Goal: Task Accomplishment & Management: Complete application form

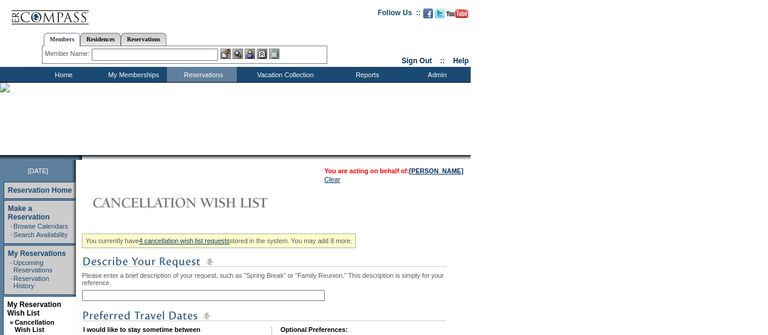
click at [106, 296] on input "text" at bounding box center [203, 295] width 243 height 11
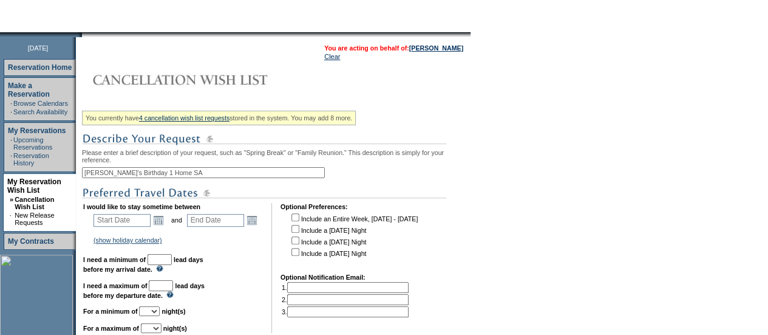
scroll to position [132, 0]
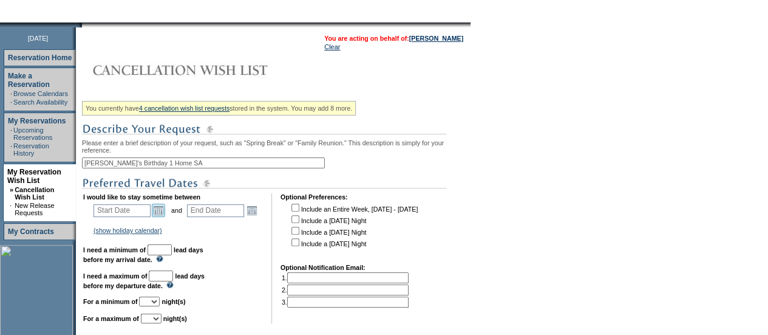
type input "Sean's Birthday 1 Home SA"
click at [165, 213] on link "Open the calendar popup." at bounding box center [158, 209] width 13 height 13
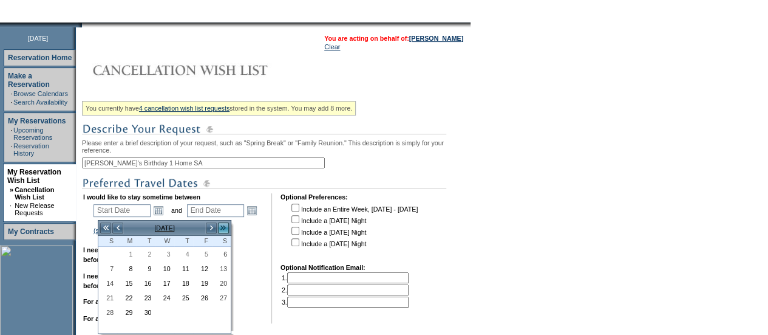
click at [221, 228] on link ">>" at bounding box center [223, 228] width 12 height 12
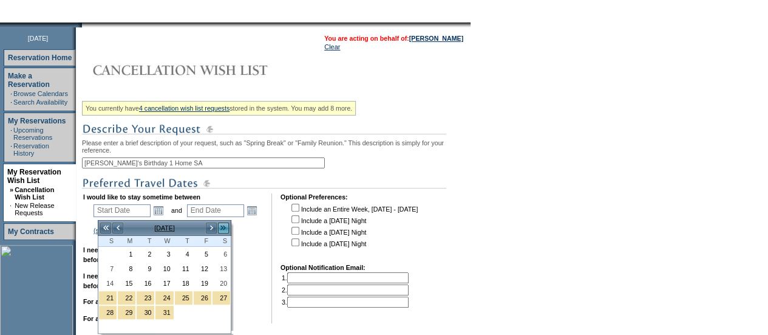
click at [221, 228] on link ">>" at bounding box center [223, 228] width 12 height 12
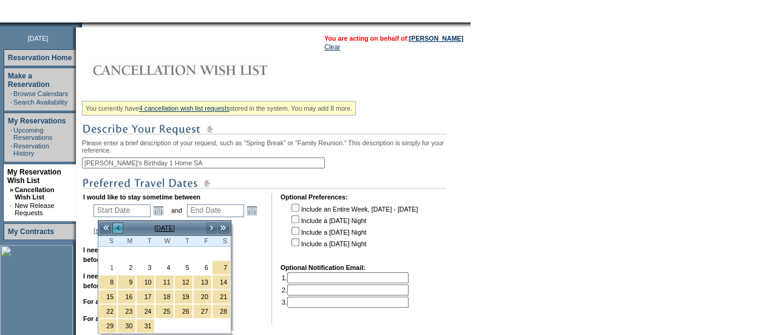
click at [115, 230] on link "<" at bounding box center [118, 228] width 12 height 12
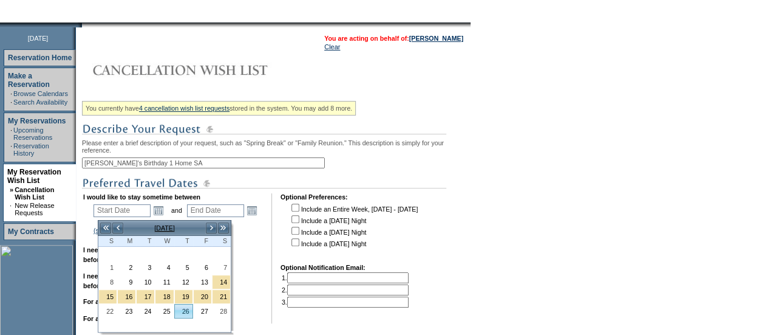
click at [183, 310] on link "26" at bounding box center [184, 310] width 18 height 13
type input "[DATE]"
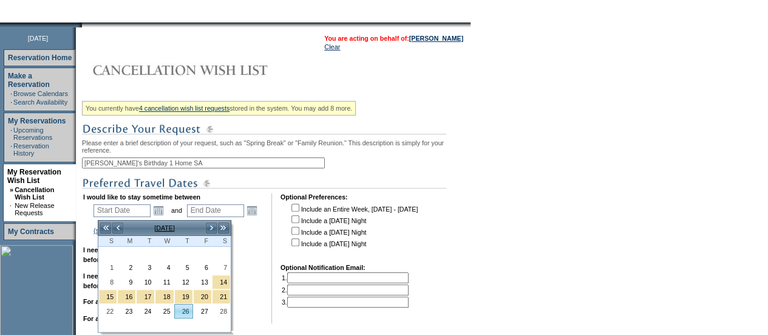
type input "178"
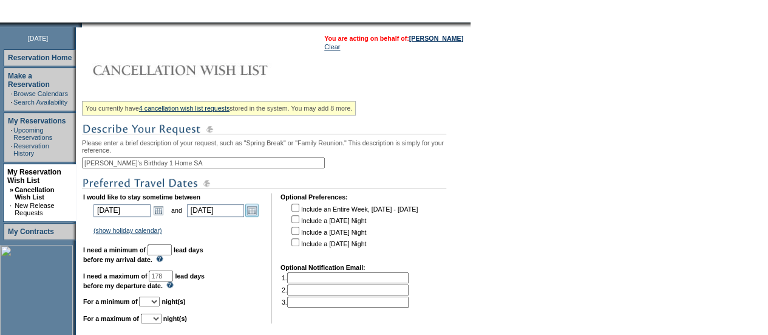
click at [259, 214] on link "Open the calendar popup." at bounding box center [251, 209] width 13 height 13
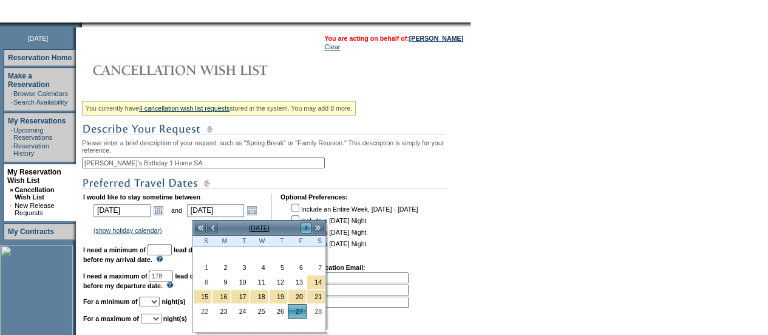
click at [307, 224] on link ">" at bounding box center [306, 228] width 12 height 12
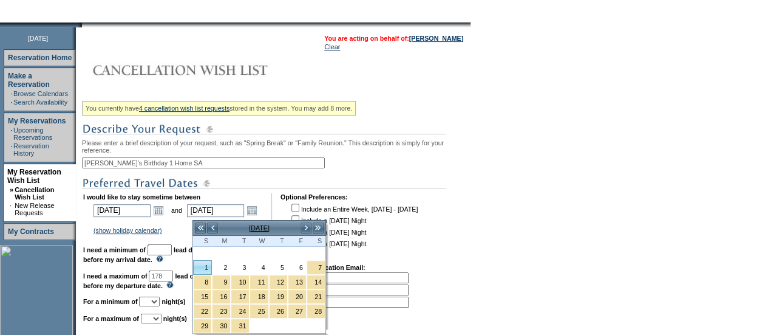
click at [202, 267] on link "1" at bounding box center [203, 267] width 18 height 13
type input "[DATE]"
type input "180"
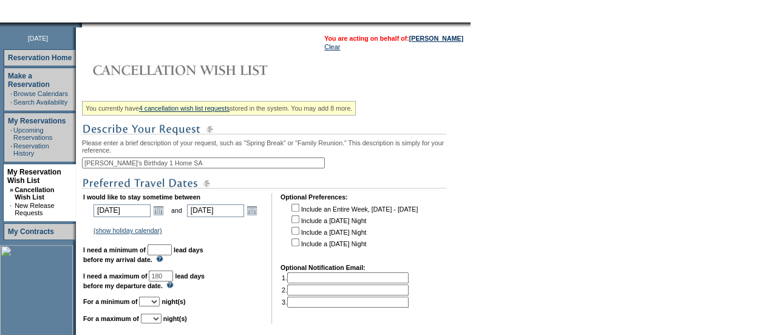
click at [172, 252] on input "text" at bounding box center [160, 249] width 24 height 11
type input "30"
click at [173, 281] on input "180" at bounding box center [161, 275] width 24 height 11
type input "120"
click at [165, 214] on link "Open the calendar popup." at bounding box center [158, 209] width 13 height 13
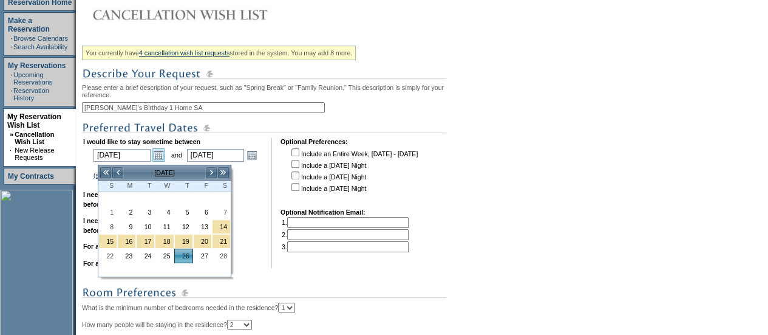
scroll to position [189, 0]
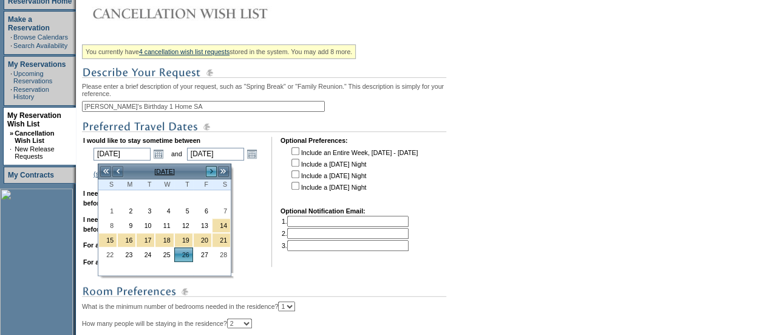
click at [211, 169] on link ">" at bounding box center [211, 171] width 12 height 12
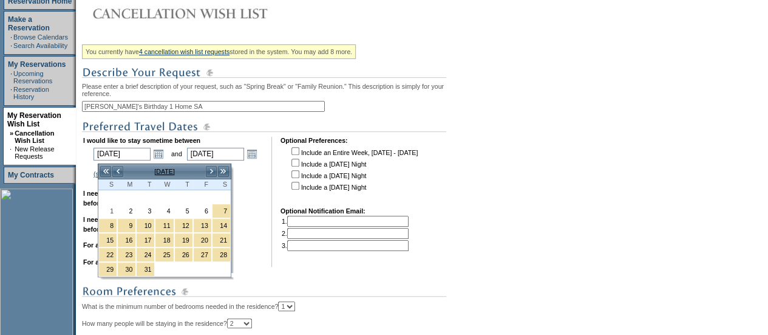
click at [253, 208] on td "I would like to stay sometime between 2026-02-26 2/26/2026 Open the calendar po…" at bounding box center [173, 202] width 180 height 130
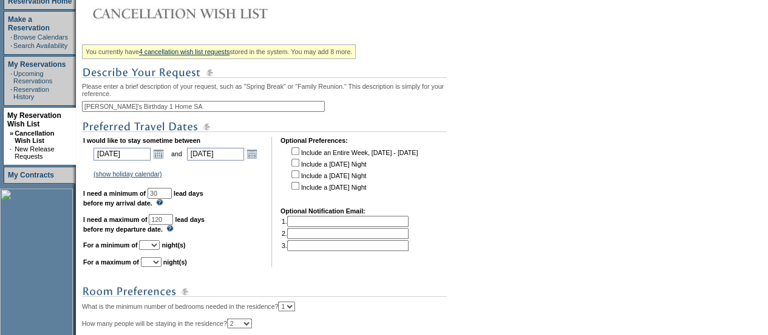
click at [160, 249] on select "1 2 3 4 5 6 7 8 9 10 11 12 13 14" at bounding box center [149, 245] width 21 height 10
select select "3"
click at [154, 245] on select "1 2 3 4 5 6 7 8 9 10 11 12 13 14" at bounding box center [149, 245] width 21 height 10
click at [162, 267] on select "1 2 3 4 5 6 7 8 9 10 11 12 13 14" at bounding box center [151, 262] width 21 height 10
select select "3"
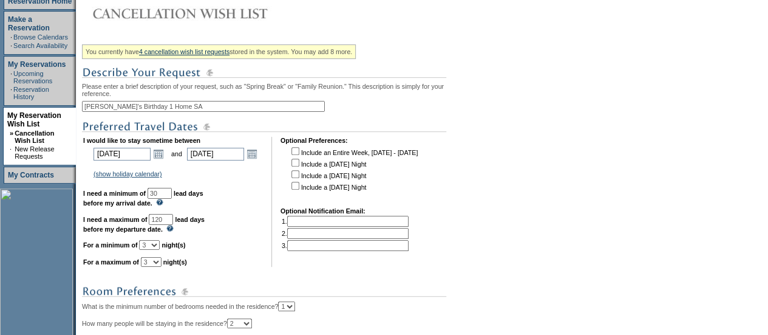
click at [155, 262] on select "1 2 3 4 5 6 7 8 9 10 11 12 13 14" at bounding box center [151, 262] width 21 height 10
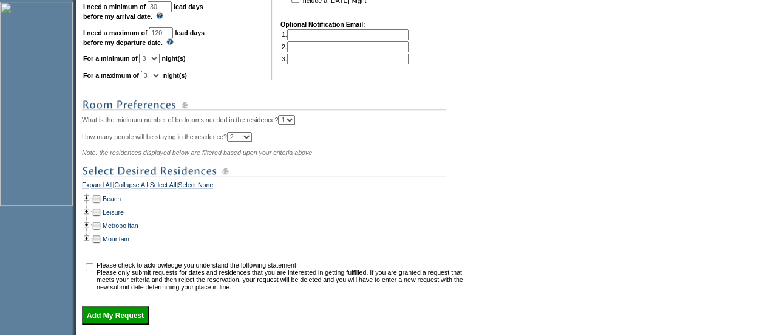
scroll to position [423, 0]
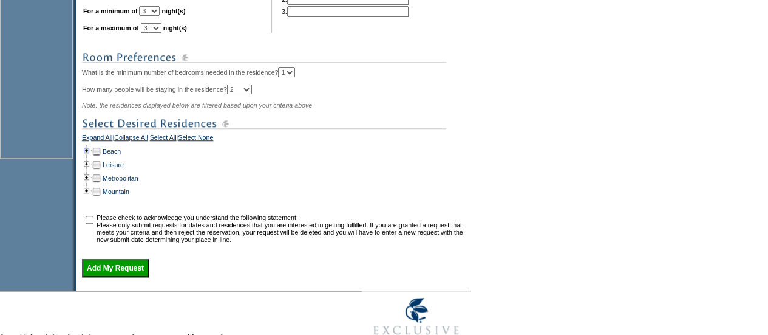
click at [91, 157] on td at bounding box center [87, 151] width 10 height 13
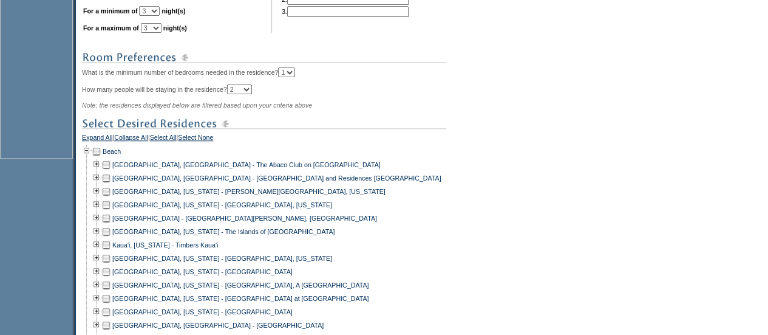
drag, startPoint x: 767, startPoint y: 152, endPoint x: 764, endPoint y: 180, distance: 28.1
click at [764, 180] on form "Follow Us ::" at bounding box center [384, 151] width 768 height 1149
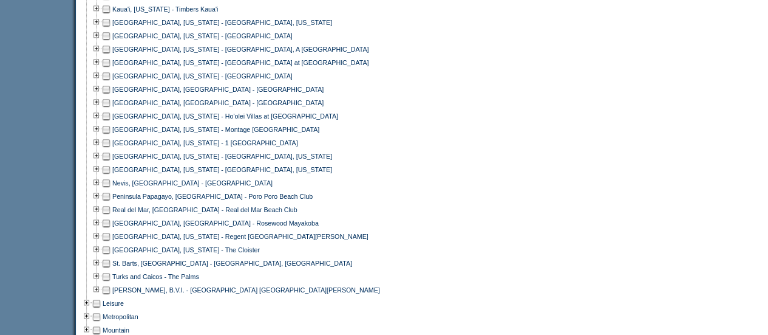
scroll to position [672, 0]
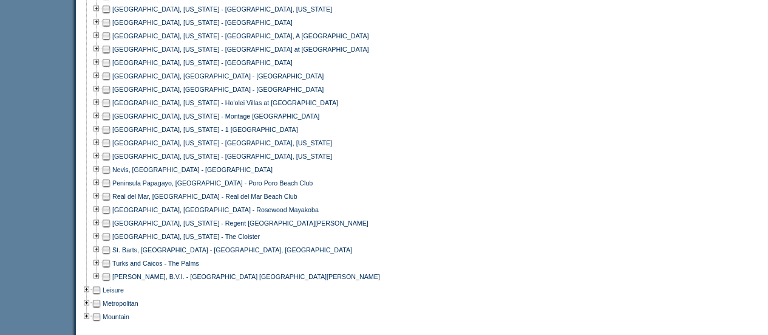
click at [111, 189] on td at bounding box center [106, 182] width 10 height 13
drag, startPoint x: 767, startPoint y: 222, endPoint x: 768, endPoint y: 246, distance: 24.4
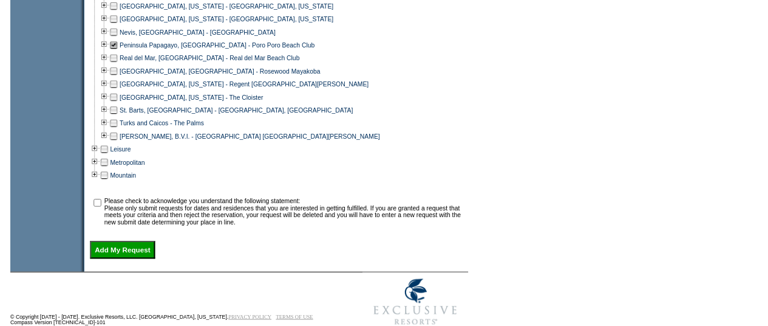
scroll to position [842, 0]
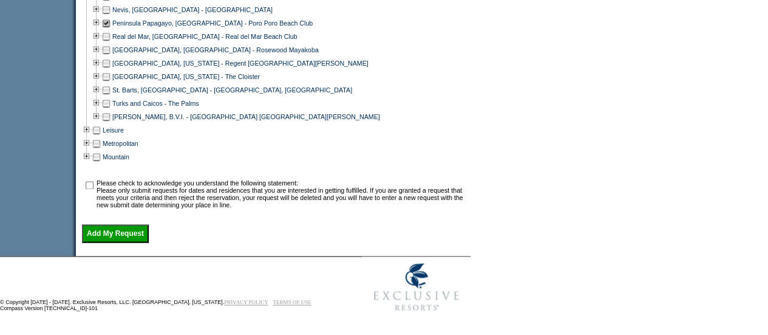
click at [91, 183] on input "checkbox" at bounding box center [90, 185] width 8 height 8
checkbox input "true"
click at [112, 237] on input "Add My Request" at bounding box center [115, 233] width 67 height 18
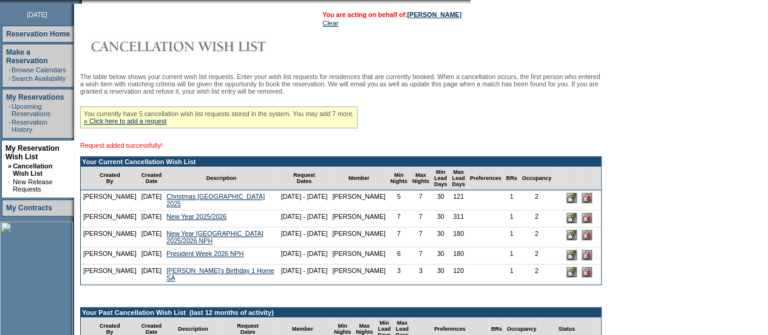
scroll to position [157, 0]
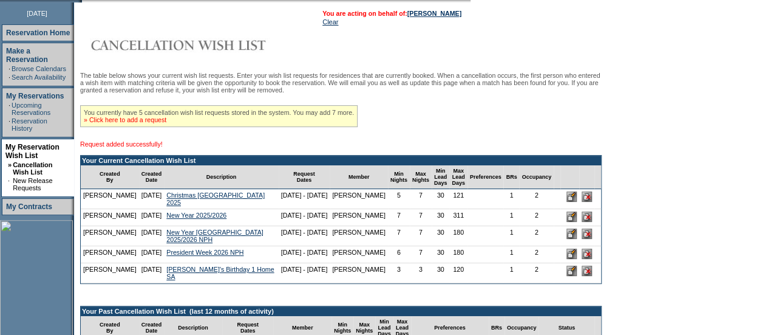
click at [146, 123] on link "» Click here to add a request" at bounding box center [125, 119] width 83 height 7
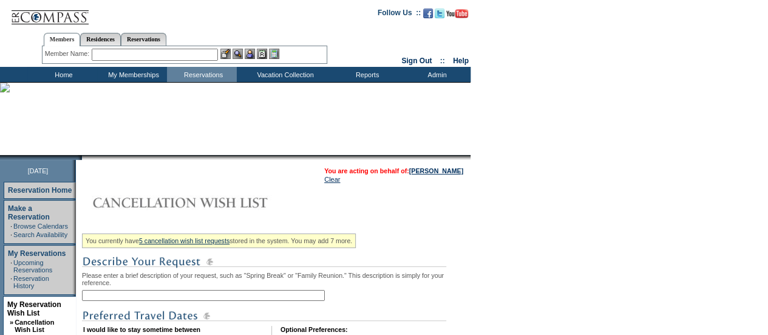
click at [114, 296] on input "text" at bounding box center [203, 295] width 243 height 11
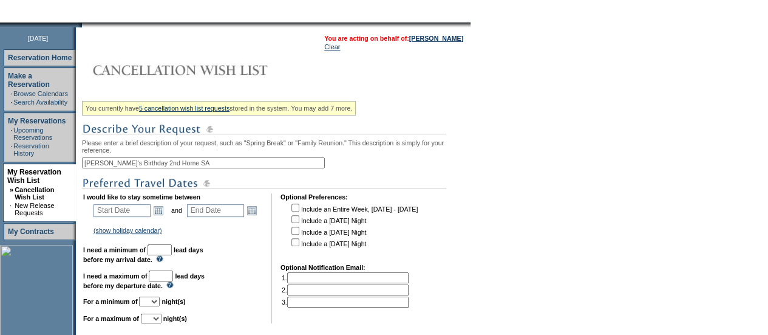
scroll to position [193, 0]
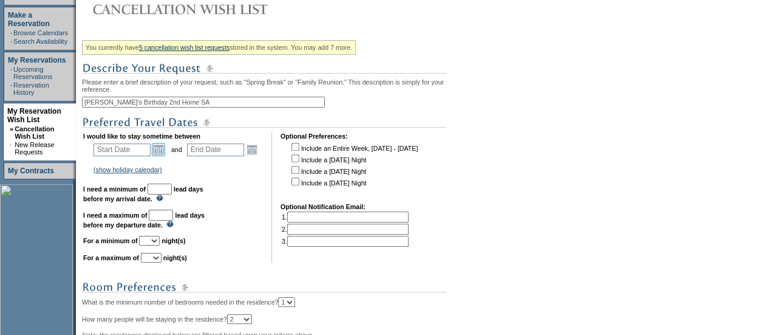
type input "[PERSON_NAME]'s Birthday 2nd Home SA"
click at [162, 151] on link "Open the calendar popup." at bounding box center [158, 149] width 13 height 13
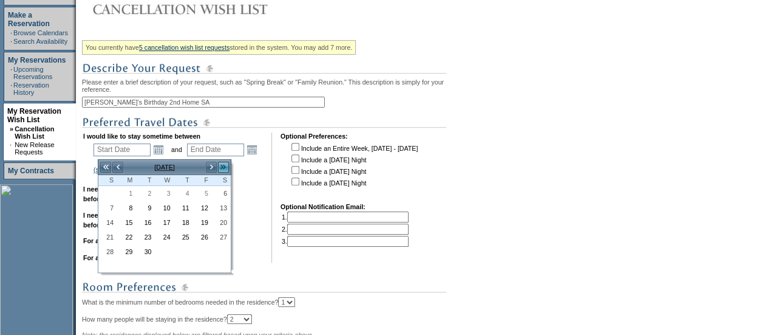
click at [224, 168] on link ">>" at bounding box center [223, 167] width 12 height 12
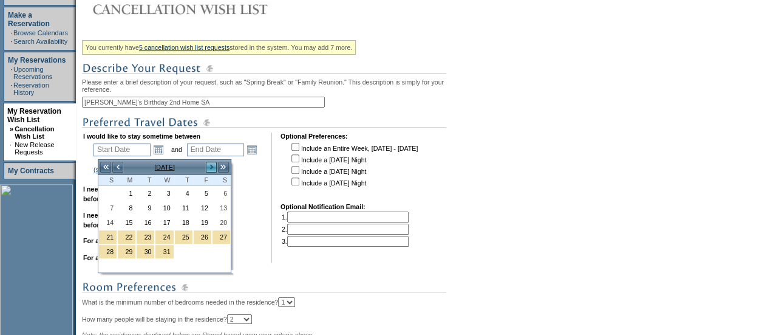
click at [211, 166] on link ">" at bounding box center [211, 167] width 12 height 12
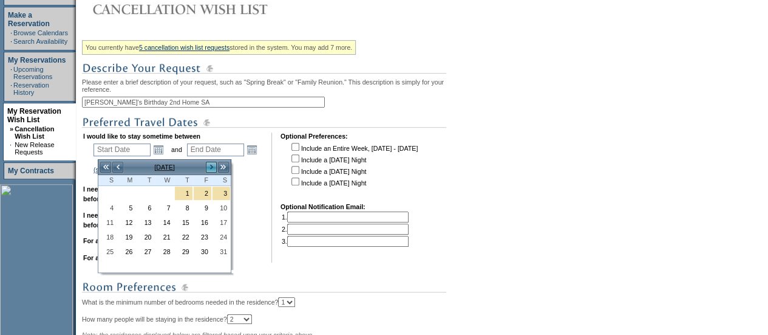
click at [211, 166] on link ">" at bounding box center [211, 167] width 12 height 12
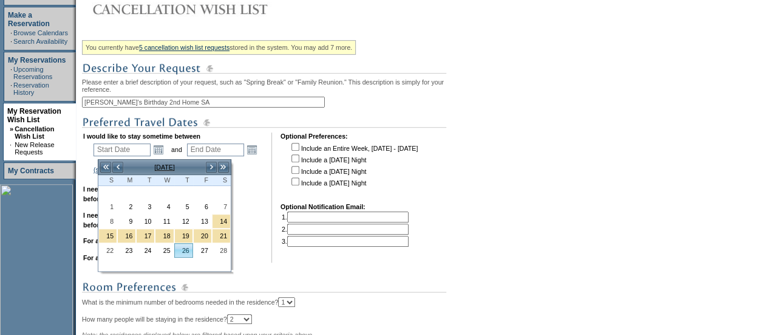
click at [181, 250] on link "26" at bounding box center [184, 250] width 18 height 13
type input "[DATE]"
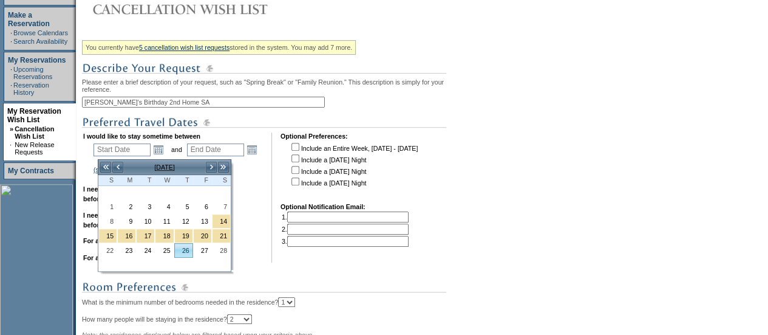
type input "178"
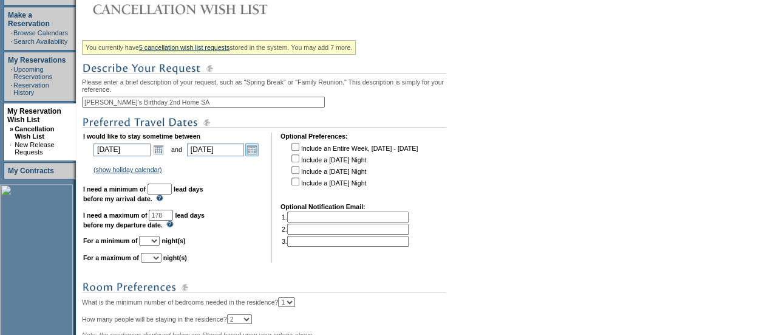
click at [256, 152] on link "Open the calendar popup." at bounding box center [251, 149] width 13 height 13
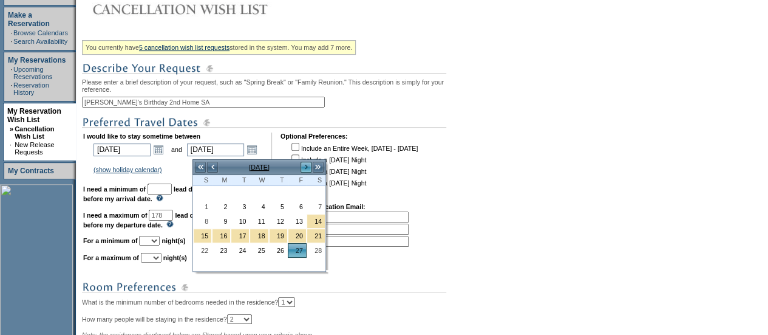
click at [303, 162] on link ">" at bounding box center [306, 167] width 12 height 12
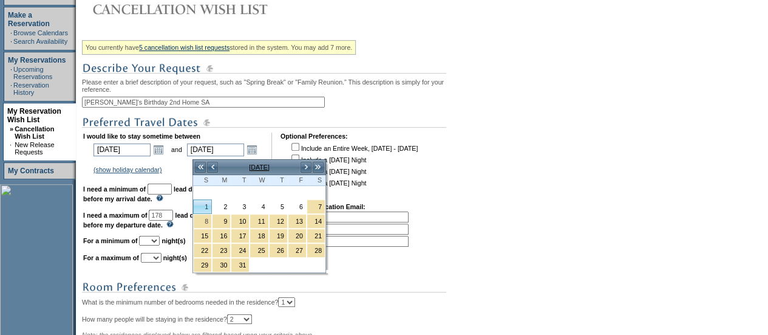
click at [202, 207] on link "1" at bounding box center [203, 206] width 18 height 13
type input "[DATE]"
type input "180"
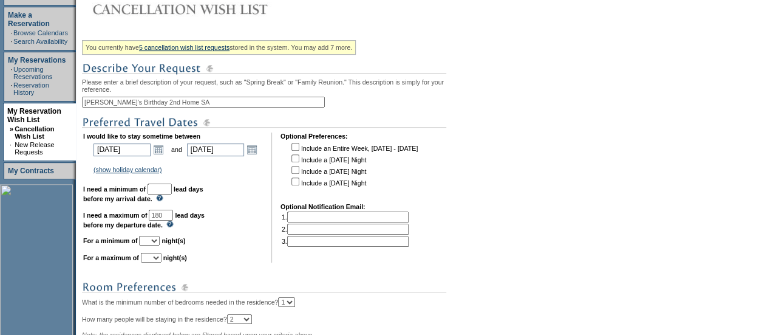
click at [179, 187] on td "I would like to stay sometime between [DATE] [DATE] Open the calendar popup. <<…" at bounding box center [173, 197] width 180 height 130
click at [172, 194] on input "text" at bounding box center [160, 188] width 24 height 11
type input "30"
click at [173, 219] on input "180" at bounding box center [161, 215] width 24 height 11
type input "120"
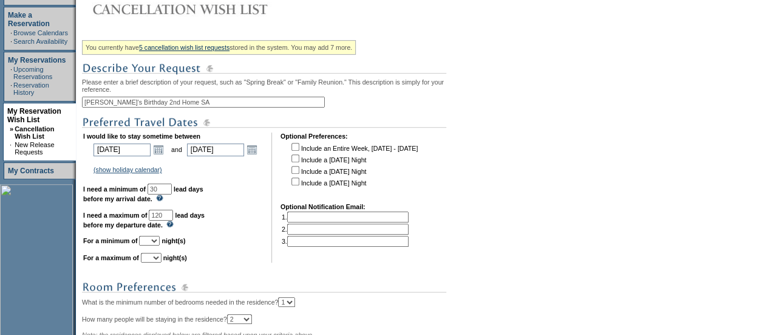
click at [160, 245] on select "1 2 3 4 5 6 7 8 9 10 11 12 13 14" at bounding box center [149, 241] width 21 height 10
select select "3"
click at [154, 242] on select "1 2 3 4 5 6 7 8 9 10 11 12 13 14" at bounding box center [149, 241] width 21 height 10
click at [162, 262] on select "1 2 3 4 5 6 7 8 9 10 11 12 13 14" at bounding box center [151, 258] width 21 height 10
select select "3"
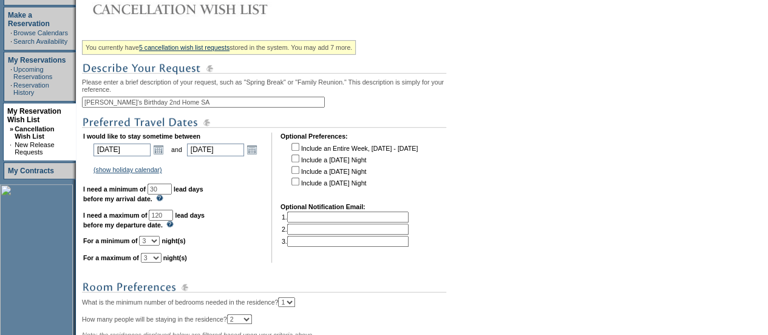
click at [155, 259] on select "1 2 3 4 5 6 7 8 9 10 11 12 13 14" at bounding box center [151, 258] width 21 height 10
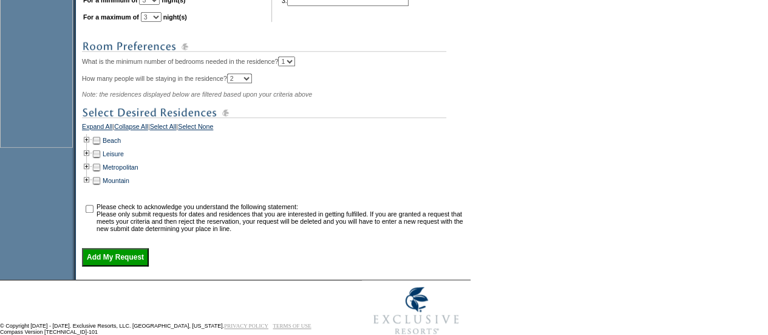
scroll to position [438, 0]
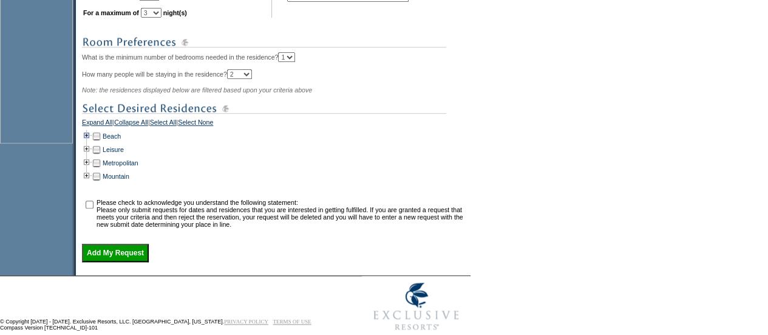
click at [91, 143] on td at bounding box center [87, 135] width 10 height 13
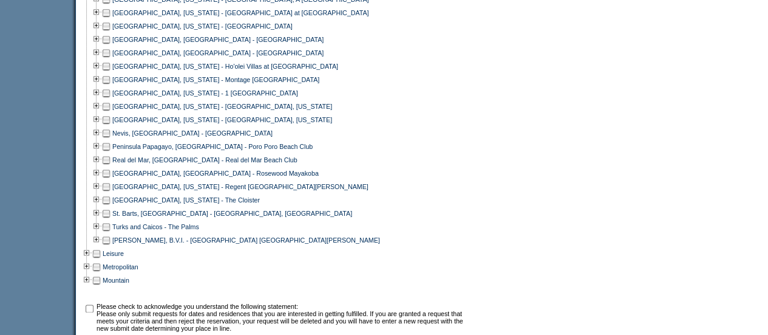
scroll to position [709, 0]
click at [109, 151] on td at bounding box center [106, 144] width 10 height 13
click at [94, 311] on input "checkbox" at bounding box center [90, 307] width 8 height 8
checkbox input "true"
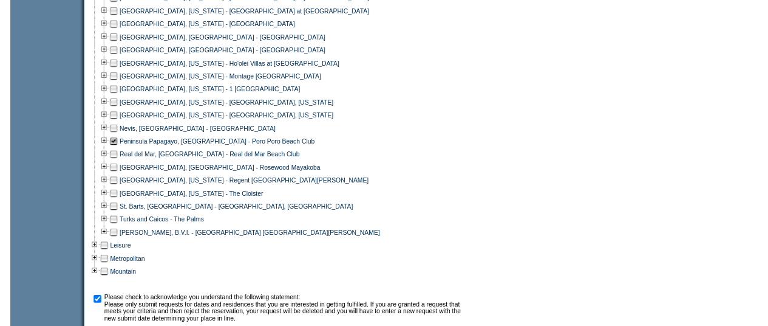
scroll to position [842, 0]
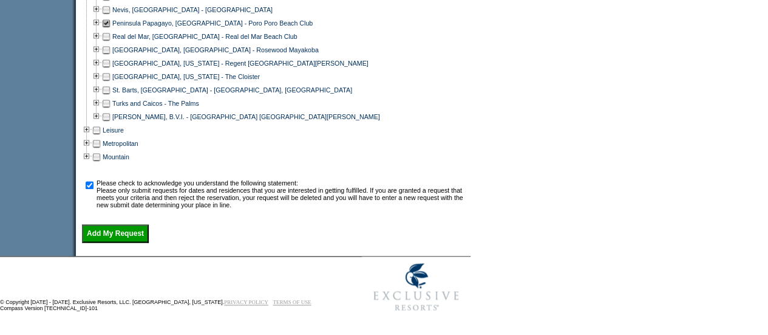
click at [129, 240] on input "Add My Request" at bounding box center [115, 233] width 67 height 18
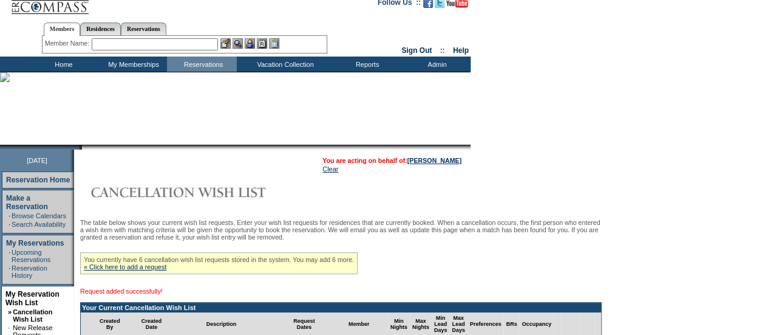
scroll to position [9, 0]
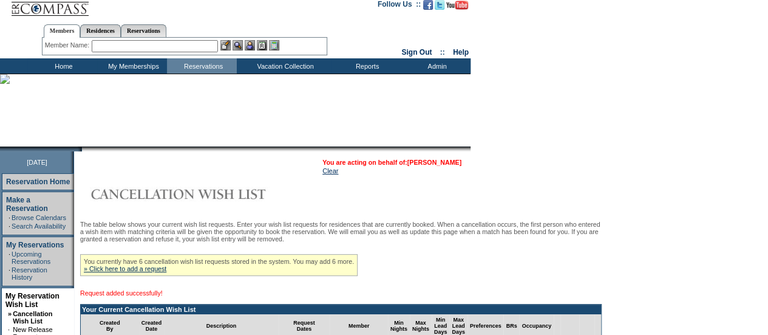
click at [437, 163] on link "[PERSON_NAME]" at bounding box center [435, 162] width 54 height 7
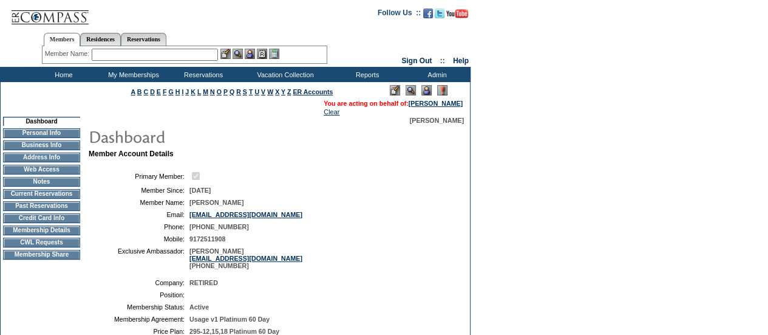
click at [146, 56] on input "text" at bounding box center [155, 55] width 126 height 12
click at [156, 54] on input "text" at bounding box center [155, 55] width 126 height 12
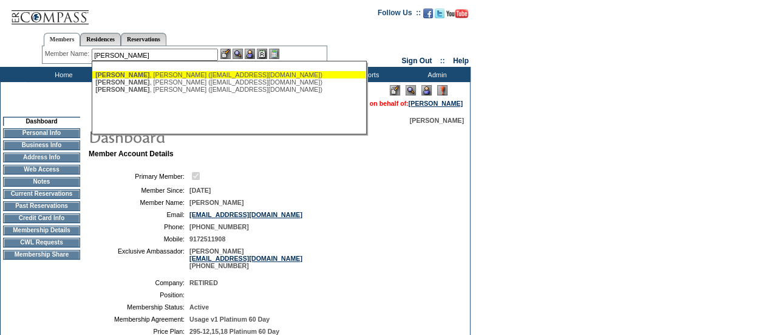
click at [154, 72] on div "[PERSON_NAME] ([EMAIL_ADDRESS][DOMAIN_NAME])" at bounding box center [228, 74] width 267 height 7
type input "[PERSON_NAME] ([EMAIL_ADDRESS][DOMAIN_NAME])"
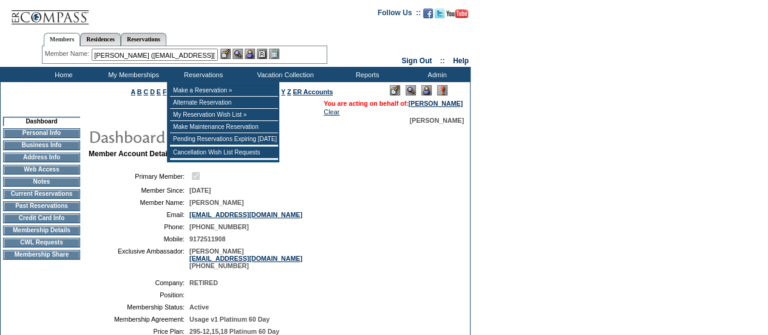
click at [252, 54] on img at bounding box center [250, 54] width 10 height 10
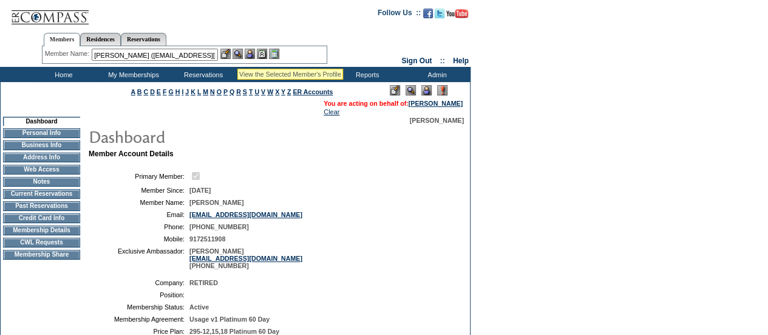
click at [237, 54] on img at bounding box center [238, 54] width 10 height 10
